Goal: Task Accomplishment & Management: Complete application form

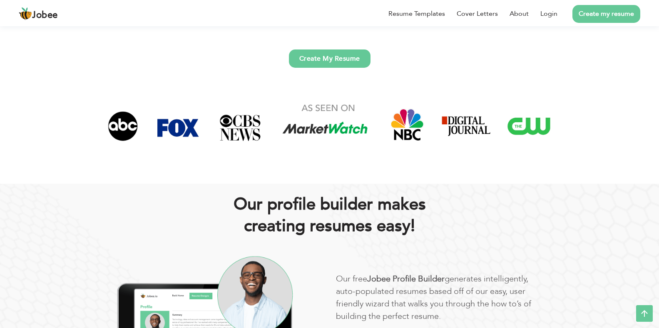
click at [321, 55] on link "Create My Resume" at bounding box center [330, 59] width 82 height 18
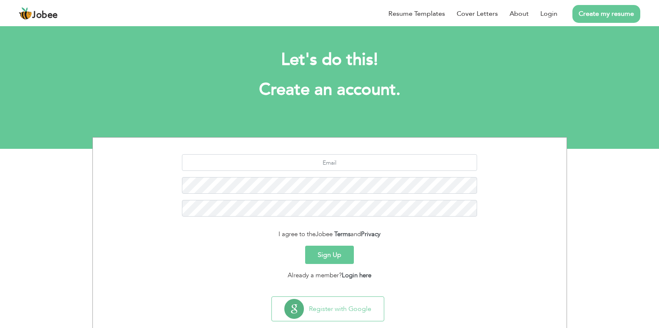
click at [326, 257] on button "Sign Up" at bounding box center [329, 255] width 49 height 18
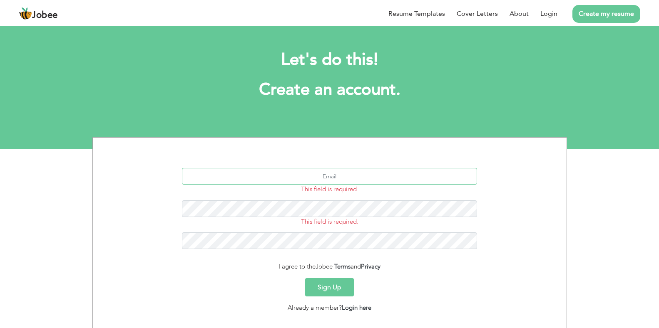
click at [351, 181] on input "text" at bounding box center [329, 176] width 295 height 17
type input "s"
type input "[EMAIL_ADDRESS][DOMAIN_NAME]"
click at [337, 286] on button "Sign Up" at bounding box center [329, 287] width 49 height 18
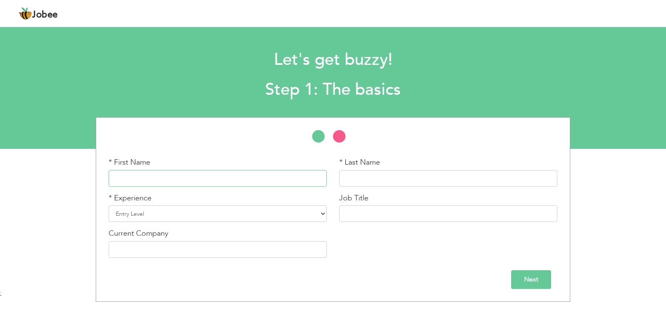
click at [201, 186] on input "text" at bounding box center [218, 178] width 218 height 17
type input "Saad"
type input "Mahboob"
click at [191, 208] on select "Entry Level Less than 1 Year 1 Year 2 Years 3 Years 4 Years 5 Years 6 Years 7 Y…" at bounding box center [218, 214] width 218 height 17
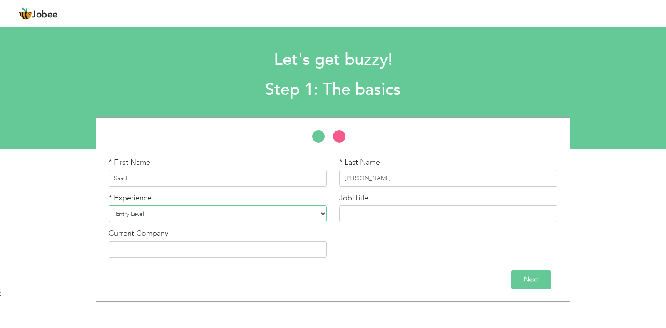
click at [187, 212] on select "Entry Level Less than 1 Year 1 Year 2 Years 3 Years 4 Years 5 Years 6 Years 7 Y…" at bounding box center [218, 214] width 218 height 17
click at [357, 221] on input "text" at bounding box center [448, 214] width 218 height 17
click at [283, 214] on select "Entry Level Less than 1 Year 1 Year 2 Years 3 Years 4 Years 5 Years 6 Years 7 Y…" at bounding box center [218, 214] width 218 height 17
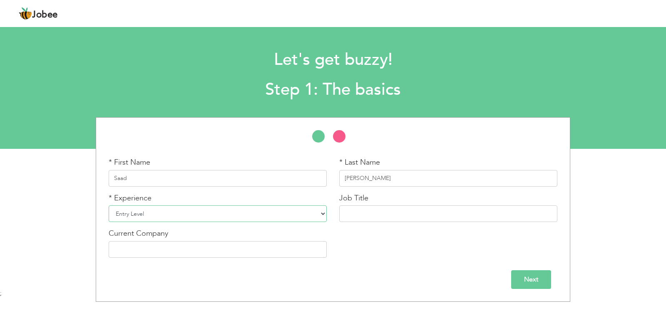
click at [283, 214] on select "Entry Level Less than 1 Year 1 Year 2 Years 3 Years 4 Years 5 Years 6 Years 7 Y…" at bounding box center [218, 214] width 218 height 17
click at [369, 210] on input "text" at bounding box center [448, 214] width 218 height 17
type input "Sales Executive"
click at [537, 284] on input "Next" at bounding box center [531, 280] width 40 height 19
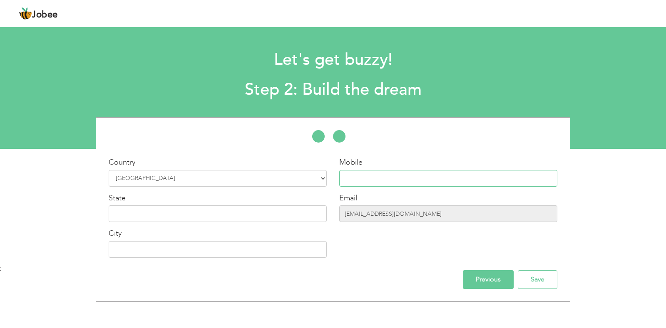
click at [428, 182] on input "text" at bounding box center [448, 178] width 218 height 17
type input "03333186078"
type input "[GEOGRAPHIC_DATA]"
click at [257, 213] on input "text" at bounding box center [218, 214] width 218 height 17
type input "s"
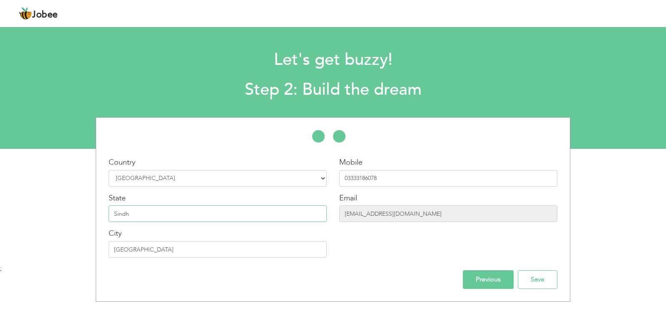
type input "Sindh"
click at [467, 278] on input "Previous" at bounding box center [488, 280] width 51 height 19
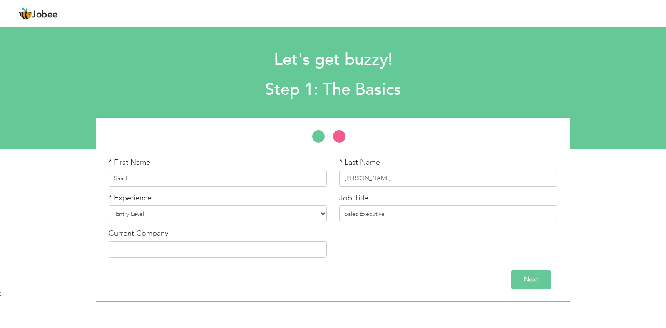
click at [521, 278] on input "Next" at bounding box center [531, 280] width 40 height 19
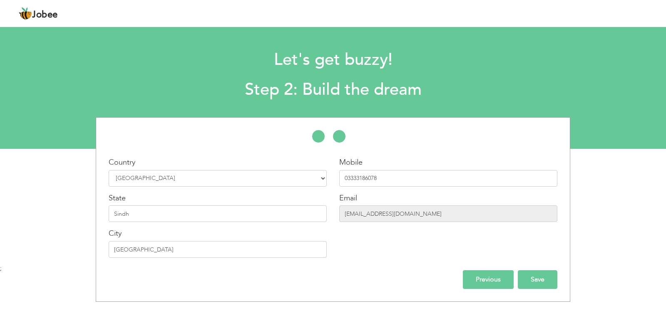
click at [523, 278] on input "Save" at bounding box center [538, 280] width 40 height 19
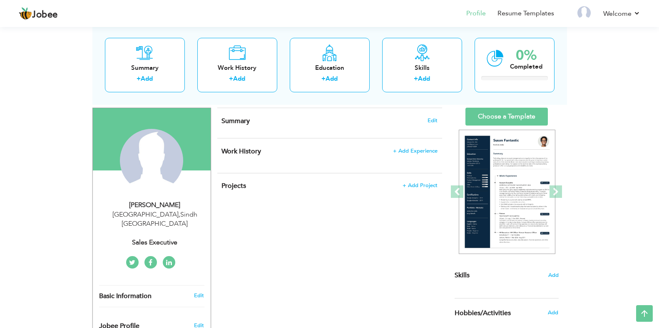
scroll to position [48, 0]
